Goal: Check status: Check status

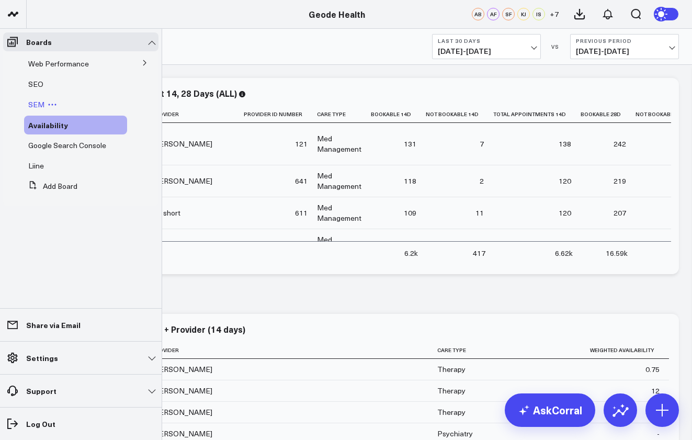
click at [36, 104] on span "SEM" at bounding box center [36, 104] width 16 height 10
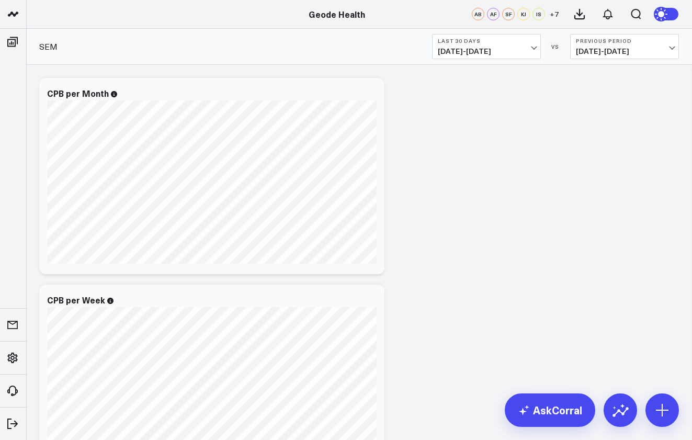
click at [515, 42] on b "Last 30 Days" at bounding box center [486, 41] width 97 height 6
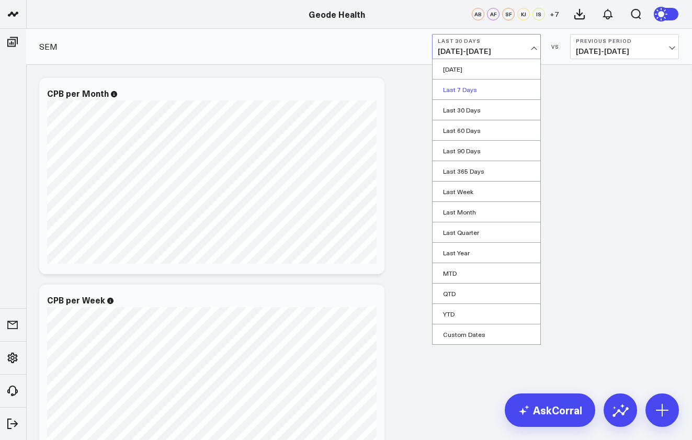
click at [494, 86] on link "Last 7 Days" at bounding box center [486, 89] width 108 height 20
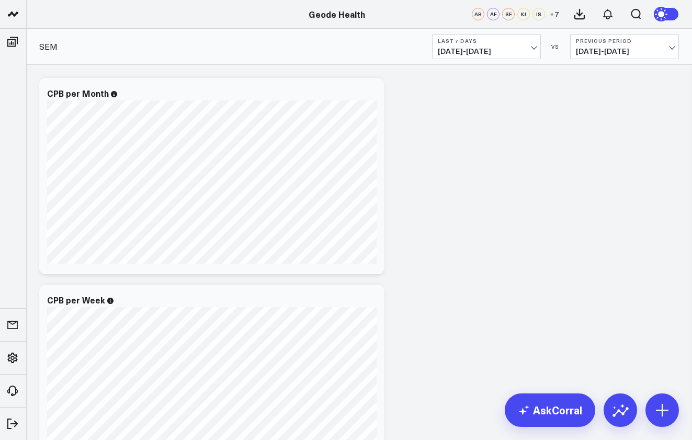
click at [534, 40] on b "Last 7 Days" at bounding box center [486, 41] width 97 height 6
click at [481, 48] on span "08/04/25 - 08/10/25" at bounding box center [486, 51] width 97 height 8
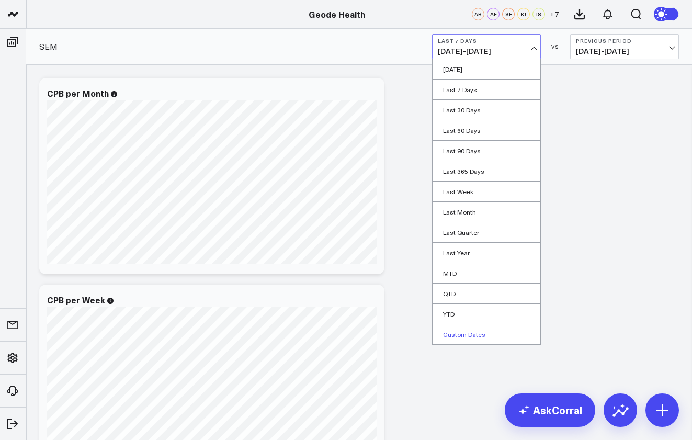
click at [497, 333] on link "Custom Dates" at bounding box center [486, 334] width 108 height 20
select select "7"
select select "2025"
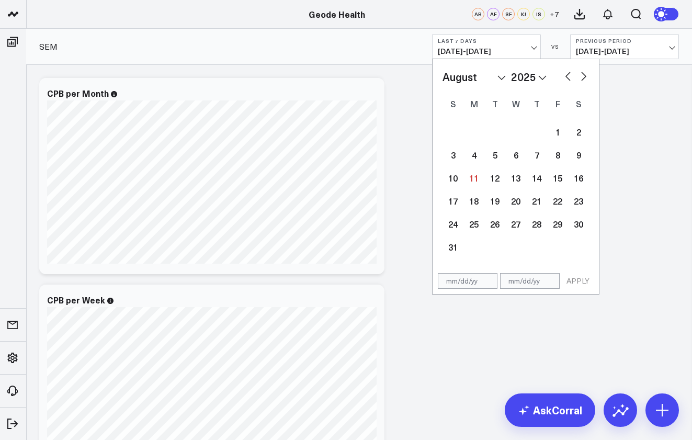
click at [567, 75] on button "button" at bounding box center [568, 75] width 10 height 13
select select "6"
select select "2025"
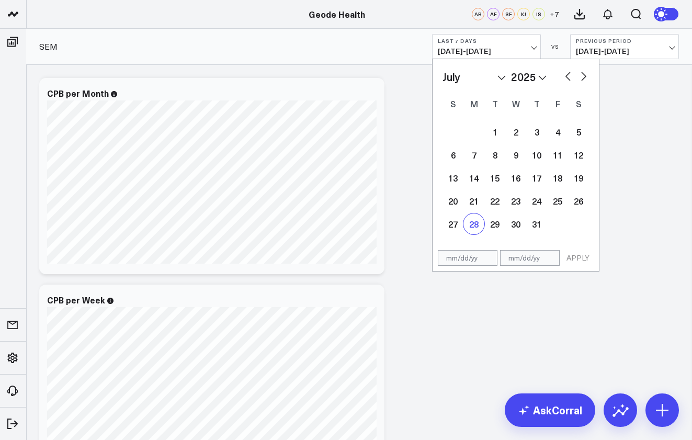
click at [471, 224] on div "28" at bounding box center [473, 223] width 21 height 21
type input "07/28/25"
select select "6"
select select "2025"
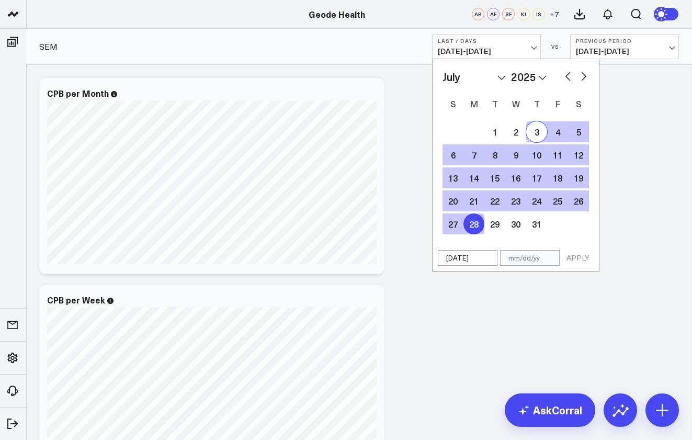
click at [585, 77] on button "button" at bounding box center [583, 75] width 10 height 13
select select "7"
select select "2025"
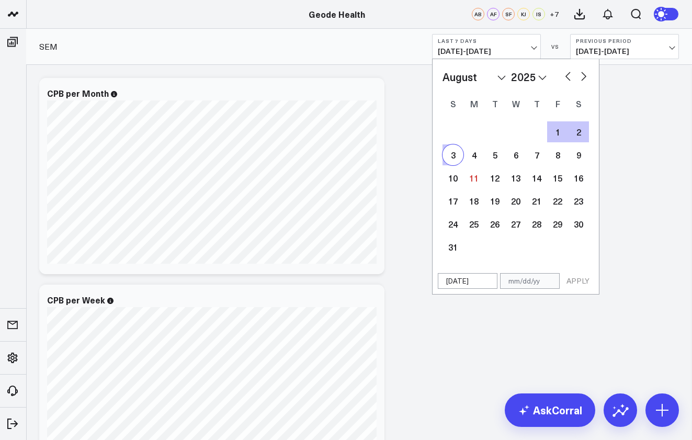
click at [446, 155] on div "3" at bounding box center [452, 154] width 21 height 21
type input "08/03/25"
select select "7"
select select "2025"
click at [574, 284] on button "APPLY" at bounding box center [577, 281] width 31 height 16
